Goal: Find specific page/section: Find specific page/section

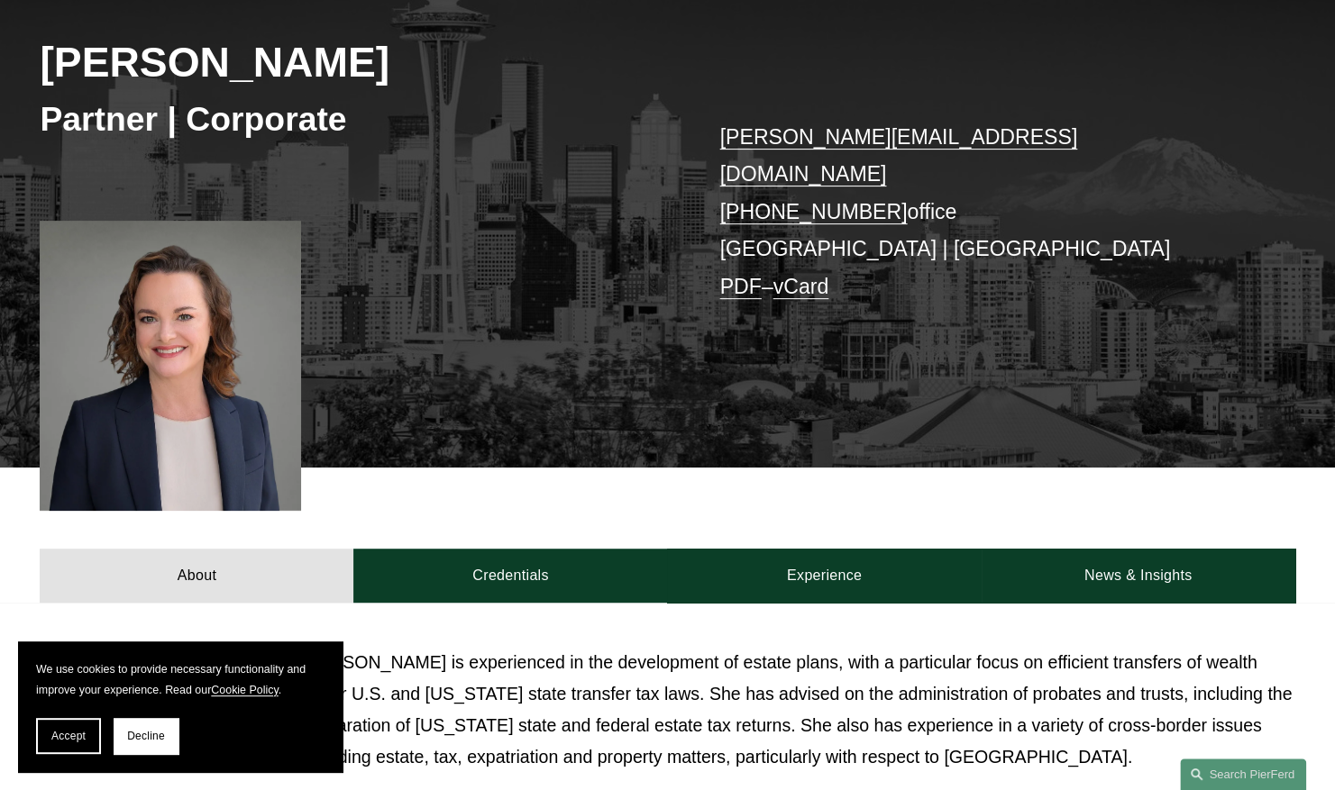
scroll to position [267, 0]
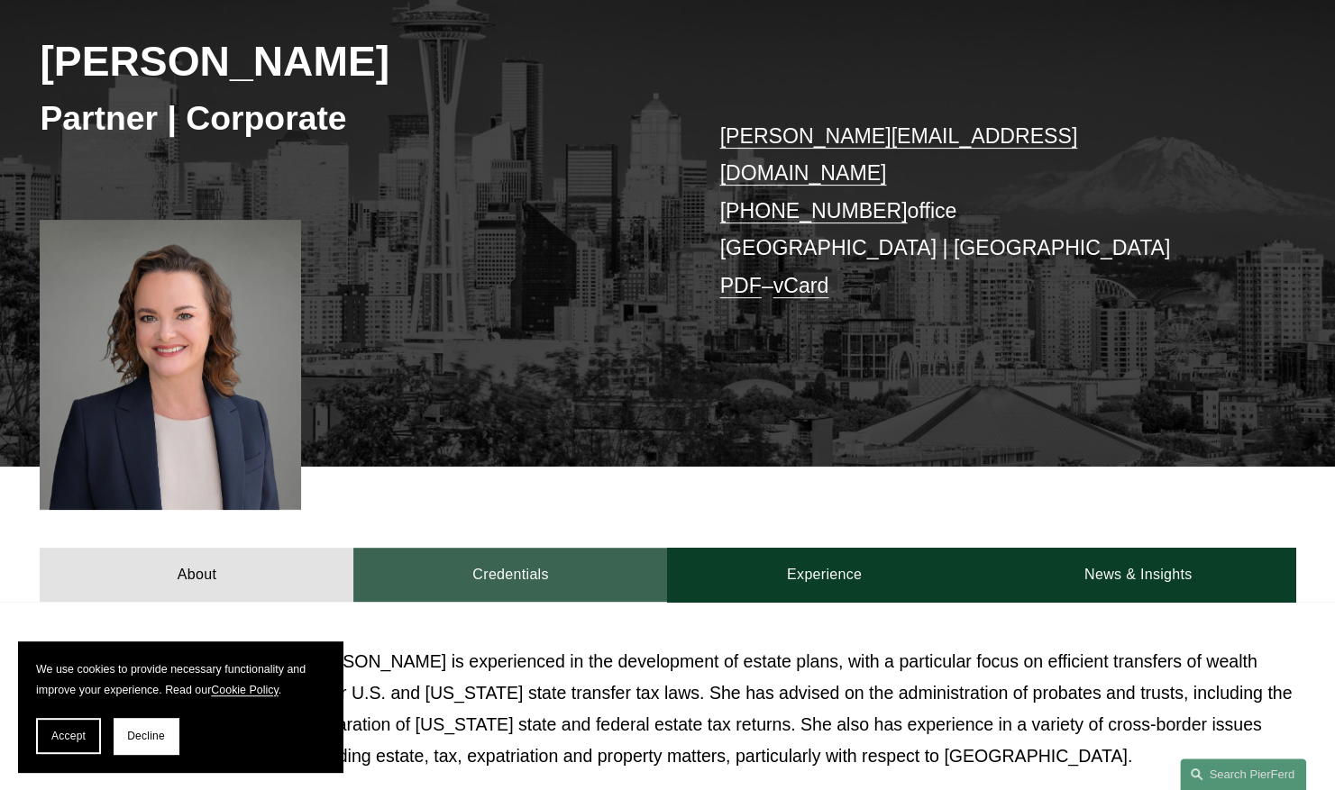
click at [537, 553] on link "Credentials" at bounding box center [510, 575] width 314 height 54
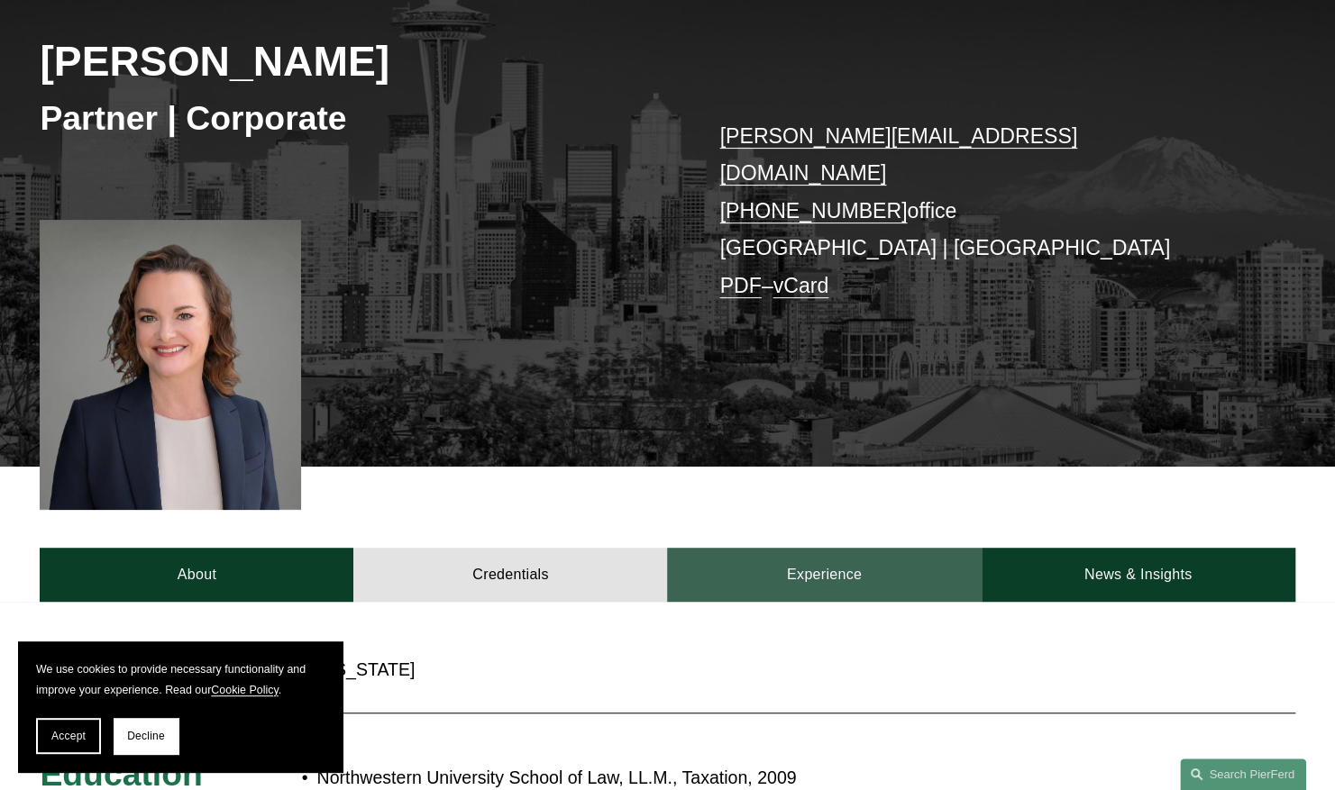
click at [847, 548] on link "Experience" at bounding box center [824, 575] width 314 height 54
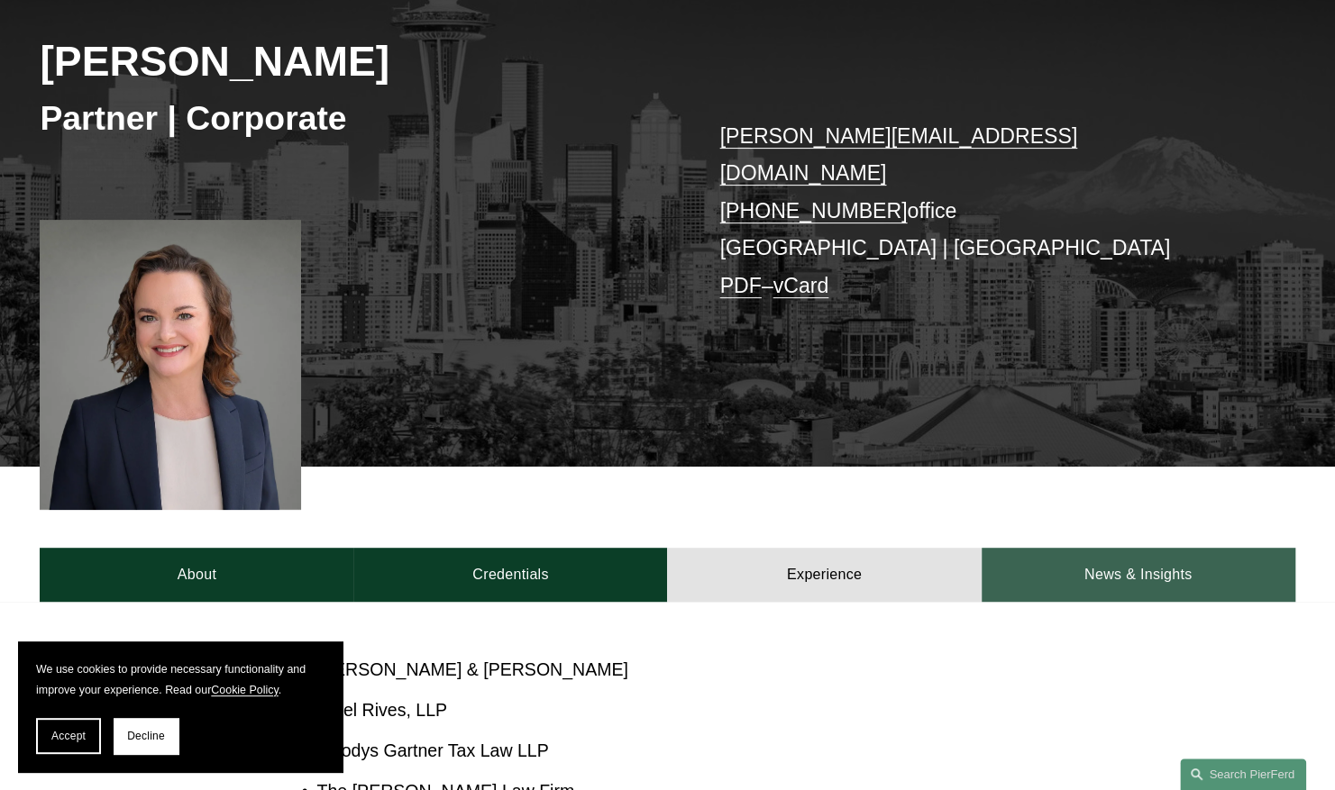
click at [1092, 571] on link "News & Insights" at bounding box center [1138, 575] width 314 height 54
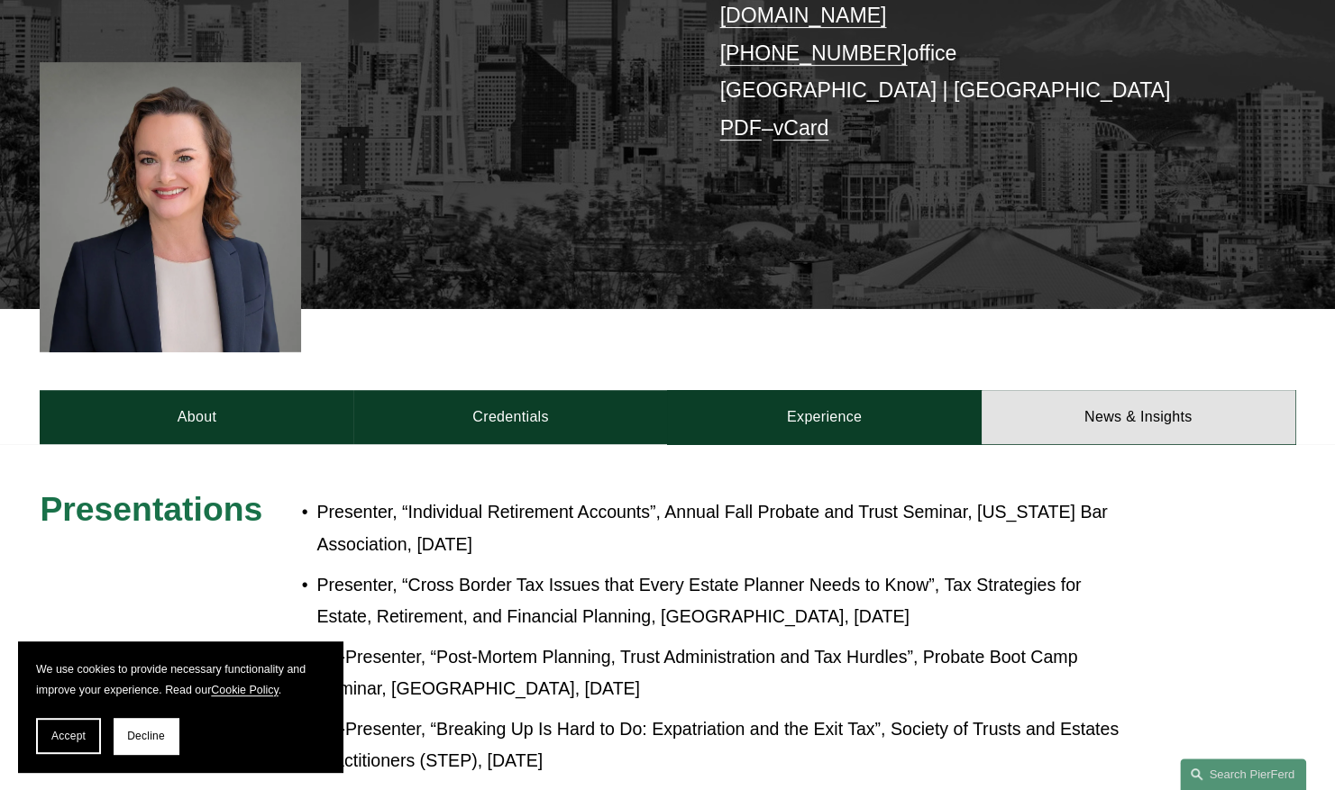
scroll to position [407, 0]
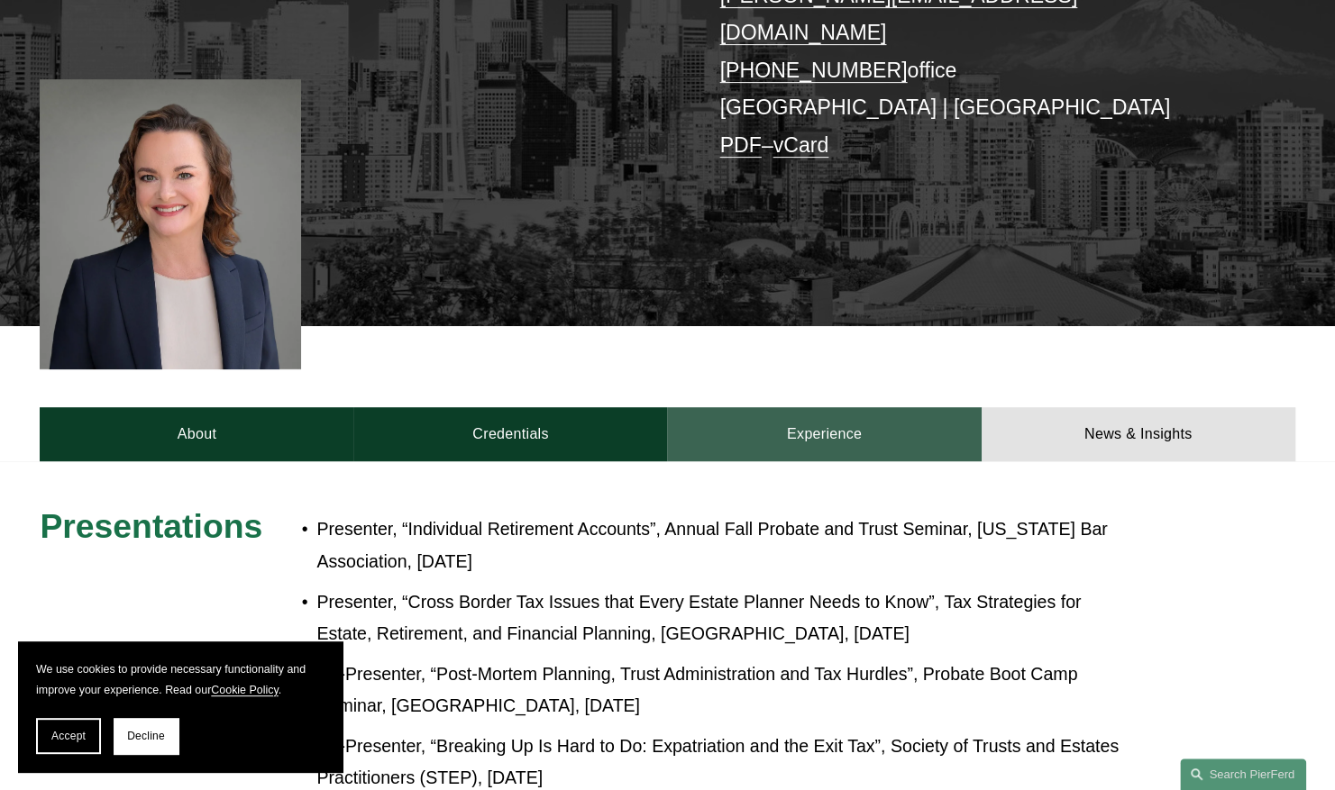
click at [856, 407] on link "Experience" at bounding box center [824, 434] width 314 height 54
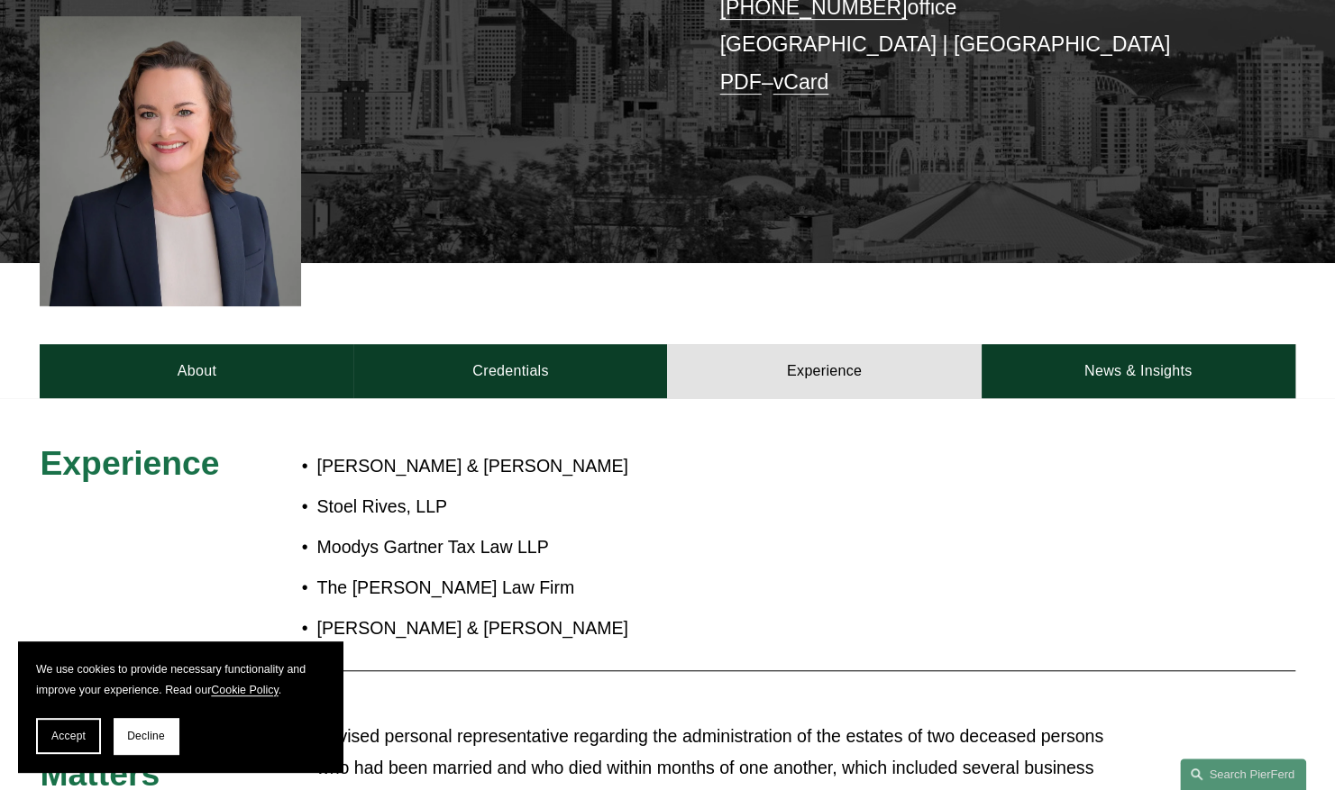
scroll to position [0, 0]
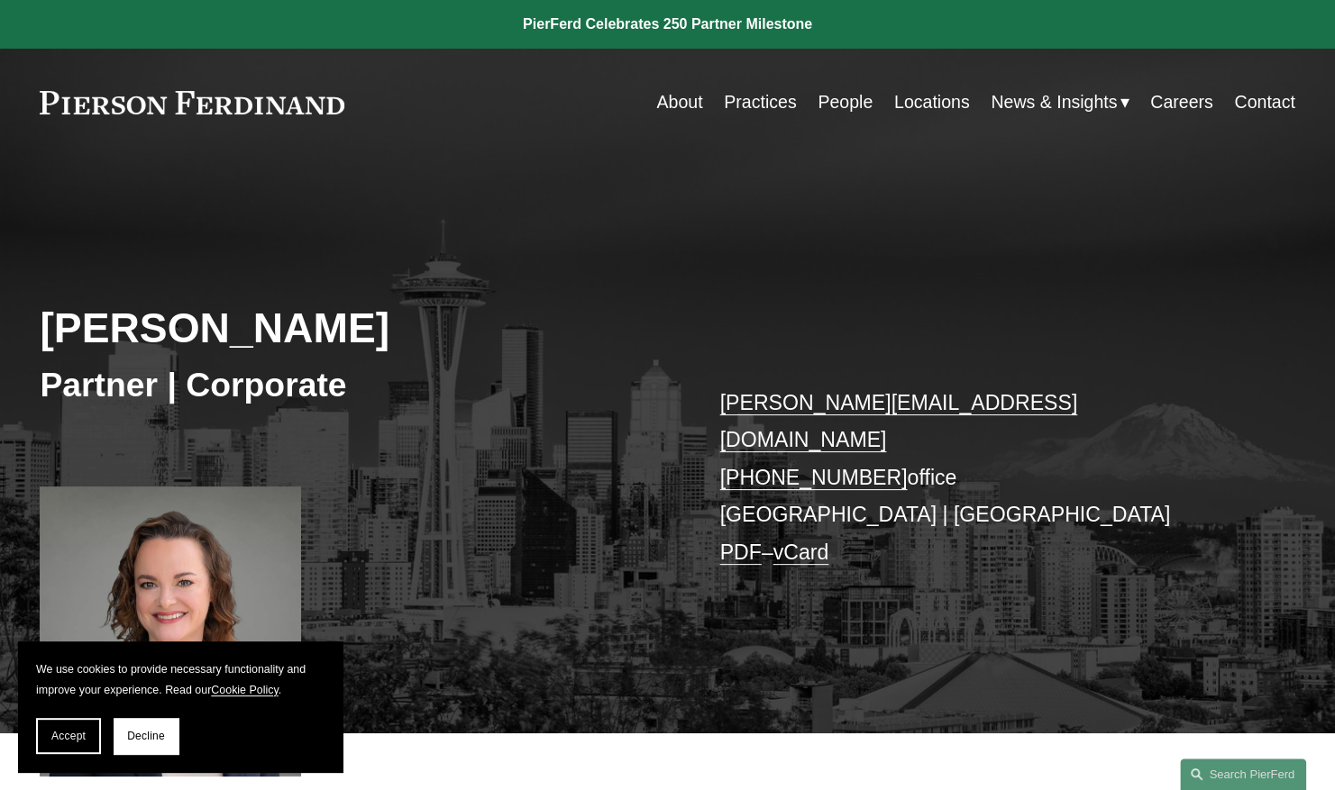
click at [917, 104] on link "Locations" at bounding box center [932, 102] width 76 height 35
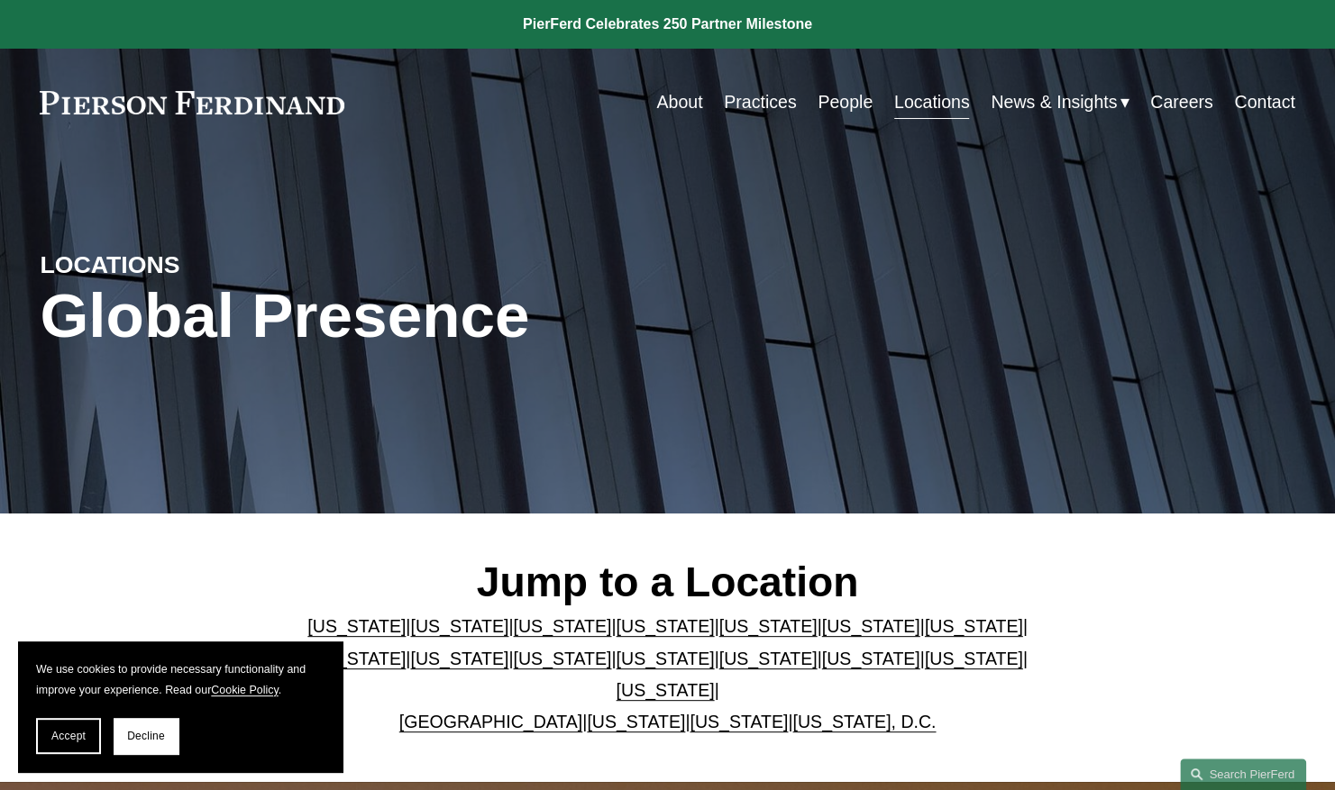
drag, startPoint x: 699, startPoint y: 705, endPoint x: 716, endPoint y: 694, distance: 20.3
click at [700, 712] on link "[US_STATE]" at bounding box center [738, 722] width 98 height 20
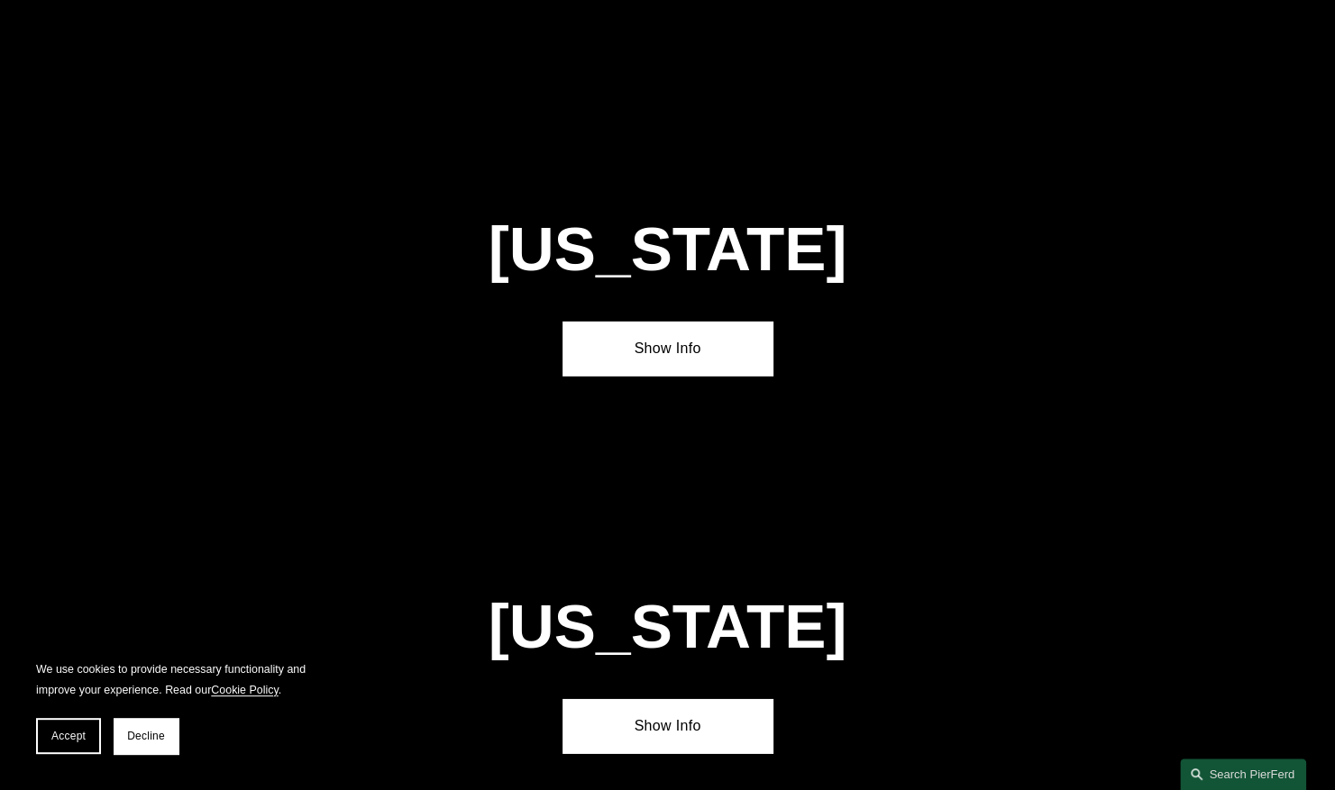
scroll to position [7231, 0]
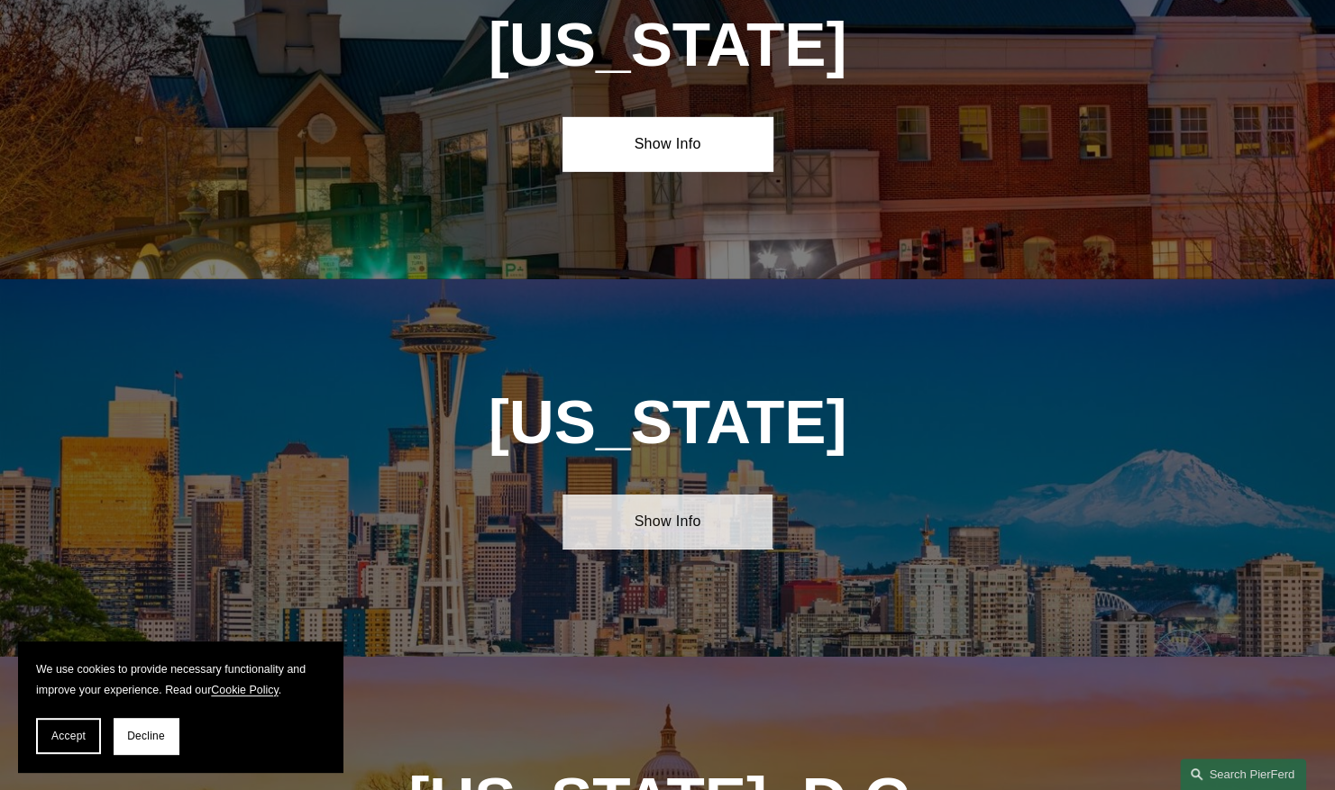
click at [651, 495] on link "Show Info" at bounding box center [666, 522] width 209 height 54
